Goal: Task Accomplishment & Management: Use online tool/utility

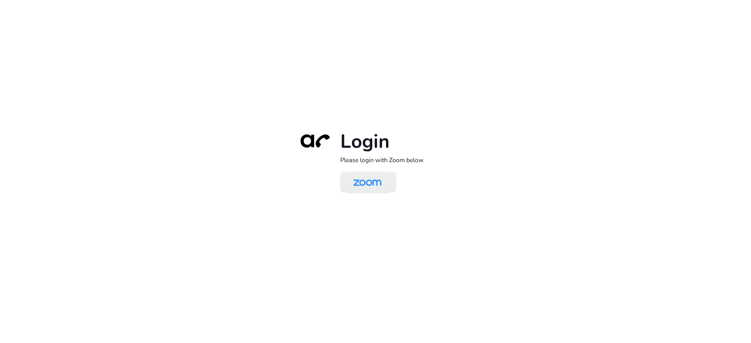
click at [377, 183] on img at bounding box center [367, 182] width 40 height 19
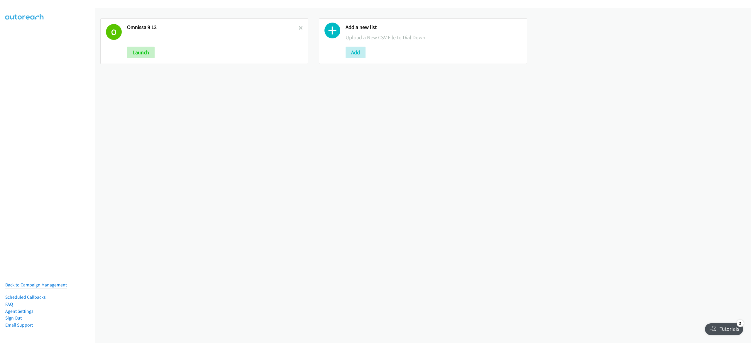
click at [299, 30] on link at bounding box center [301, 28] width 4 height 7
click at [299, 28] on icon at bounding box center [301, 28] width 4 height 4
click at [349, 51] on button "Add" at bounding box center [356, 53] width 20 height 12
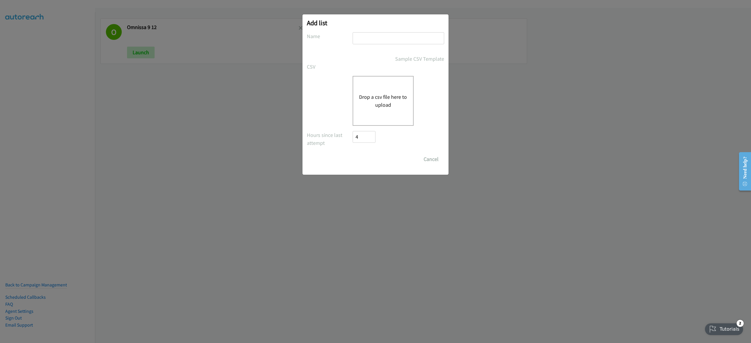
click at [377, 35] on input "text" at bounding box center [399, 38] width 92 height 12
type input "lenovo 9-12"
click at [383, 102] on button "Drop a csv file here to upload" at bounding box center [383, 101] width 48 height 16
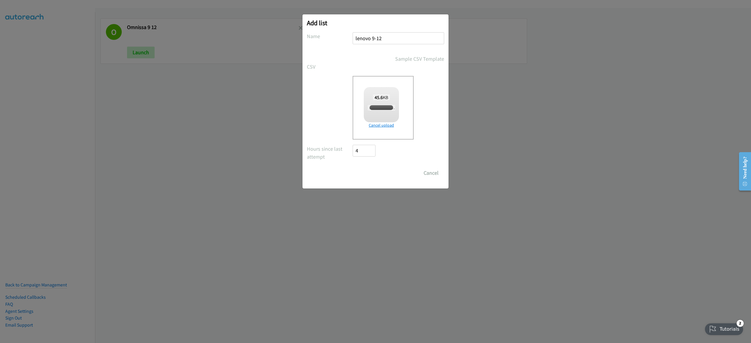
checkbox input "true"
drag, startPoint x: 369, startPoint y: 173, endPoint x: 369, endPoint y: 166, distance: 7.0
click at [369, 173] on input "Save List" at bounding box center [368, 173] width 31 height 12
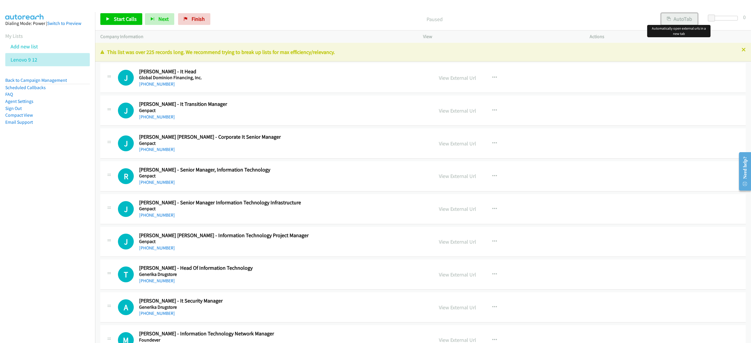
click at [688, 22] on button "AutoTab" at bounding box center [679, 19] width 36 height 12
click at [118, 22] on span "Start Calls" at bounding box center [125, 19] width 23 height 7
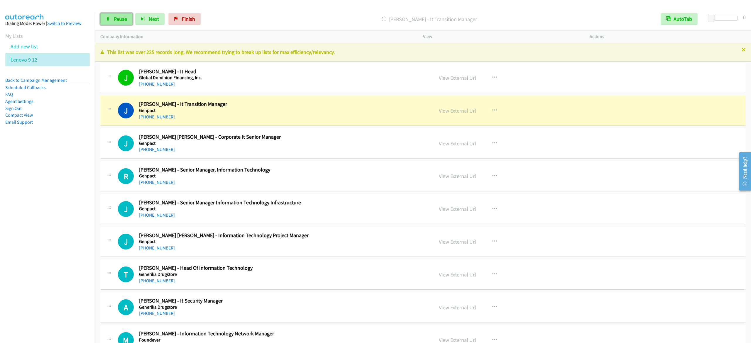
click at [115, 18] on span "Pause" at bounding box center [120, 19] width 13 height 7
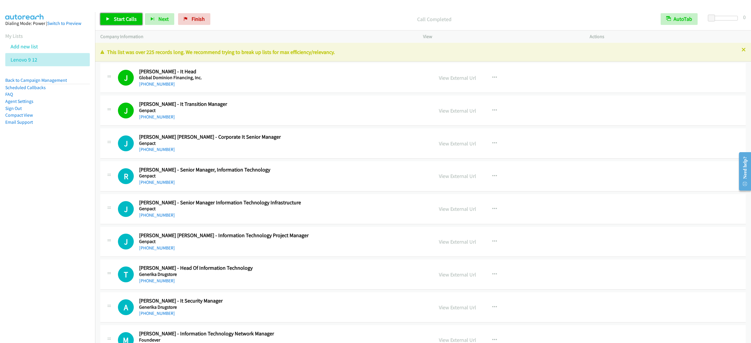
click at [120, 20] on span "Start Calls" at bounding box center [125, 19] width 23 height 7
click at [118, 19] on span "Pause" at bounding box center [120, 19] width 13 height 7
click at [106, 11] on div "Start Calls Pause Next Finish Call Completed AutoTab AutoTab 0" at bounding box center [423, 19] width 656 height 23
click at [111, 19] on link "Start Calls" at bounding box center [121, 19] width 42 height 12
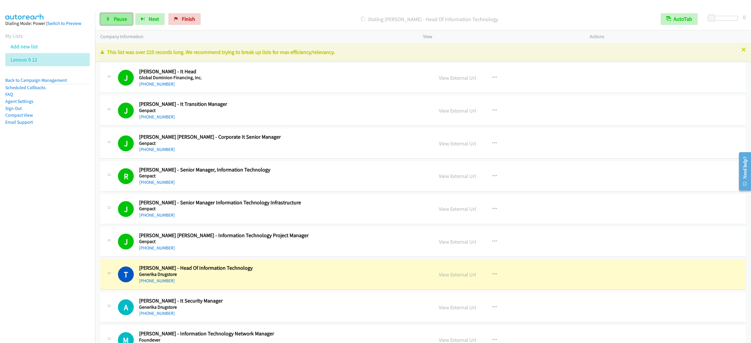
click at [109, 19] on icon at bounding box center [108, 19] width 4 height 4
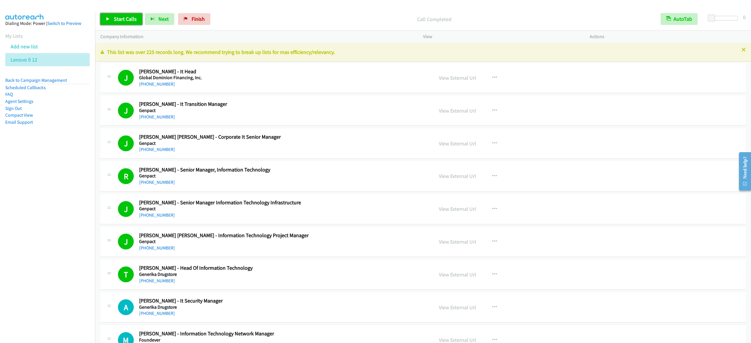
click at [110, 21] on link "Start Calls" at bounding box center [121, 19] width 42 height 12
click at [117, 16] on span "Pause" at bounding box center [120, 19] width 13 height 7
click at [103, 13] on link "Start Calls" at bounding box center [121, 19] width 42 height 12
click at [115, 22] on span "Pause" at bounding box center [120, 19] width 13 height 7
click at [110, 22] on link "Start Calls" at bounding box center [121, 19] width 42 height 12
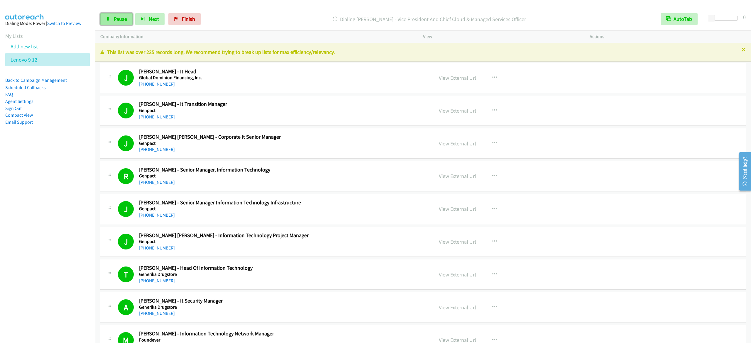
click at [119, 15] on link "Pause" at bounding box center [116, 19] width 32 height 12
click at [131, 15] on link "Start Calls" at bounding box center [121, 19] width 42 height 12
click at [120, 16] on span "Pause" at bounding box center [120, 19] width 13 height 7
click at [368, 21] on p "Call Completed" at bounding box center [434, 19] width 432 height 8
click at [114, 18] on span "Start Calls" at bounding box center [125, 19] width 23 height 7
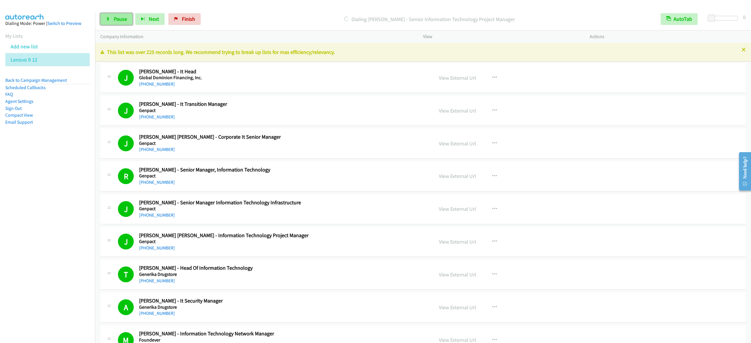
click at [111, 20] on link "Pause" at bounding box center [116, 19] width 32 height 12
click at [117, 16] on span "Start Calls" at bounding box center [125, 19] width 23 height 7
click at [124, 21] on span "Pause" at bounding box center [120, 19] width 13 height 7
click at [114, 19] on span "Start Calls" at bounding box center [125, 19] width 23 height 7
click at [116, 21] on span "Pause" at bounding box center [120, 19] width 13 height 7
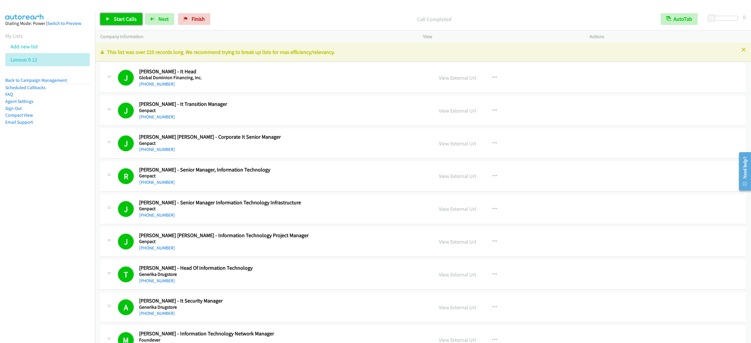
click at [111, 18] on link "Start Calls" at bounding box center [121, 19] width 42 height 12
click at [123, 20] on span "Pause" at bounding box center [120, 19] width 13 height 7
click at [120, 20] on span "Start Calls" at bounding box center [125, 19] width 23 height 7
click at [125, 21] on span "Pause" at bounding box center [120, 19] width 13 height 7
